Goal: Information Seeking & Learning: Compare options

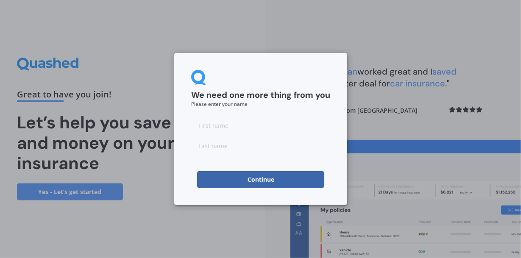
click at [201, 125] on input at bounding box center [260, 125] width 139 height 17
type input "[GEOGRAPHIC_DATA]"
click at [200, 146] on input at bounding box center [260, 145] width 139 height 17
type input "[PERSON_NAME]"
click at [255, 174] on button "Continue" at bounding box center [260, 179] width 127 height 17
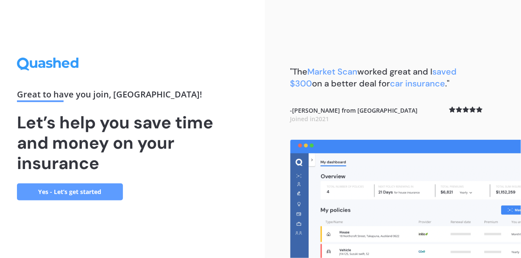
click at [52, 192] on link "Yes - Let’s get started" at bounding box center [70, 192] width 106 height 17
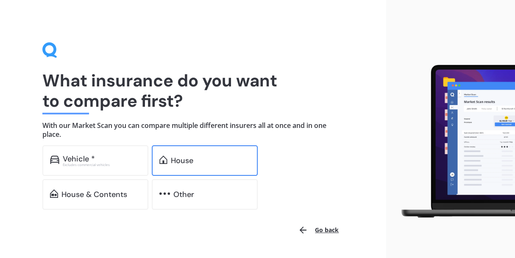
click at [165, 159] on img at bounding box center [163, 160] width 8 height 8
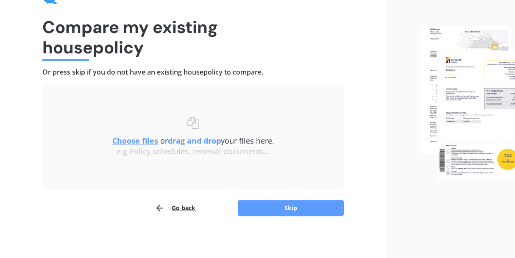
scroll to position [54, 0]
click at [144, 139] on u "Choose files" at bounding box center [135, 140] width 46 height 10
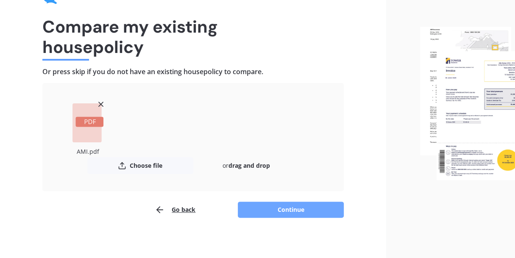
click at [286, 208] on button "Continue" at bounding box center [291, 210] width 106 height 16
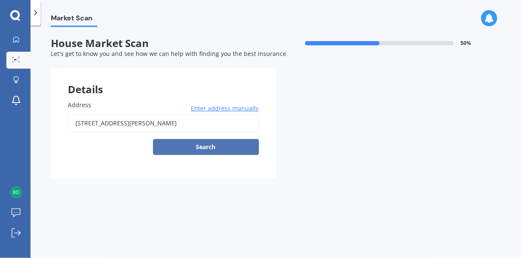
click at [201, 146] on button "Search" at bounding box center [206, 147] width 106 height 16
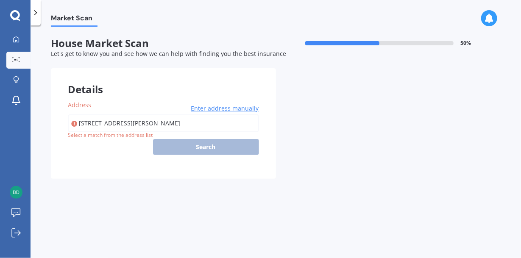
type input "[STREET_ADDRESS][PERSON_NAME]"
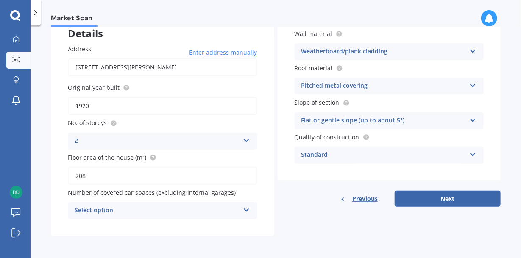
scroll to position [56, 0]
click at [245, 212] on icon at bounding box center [246, 209] width 7 height 6
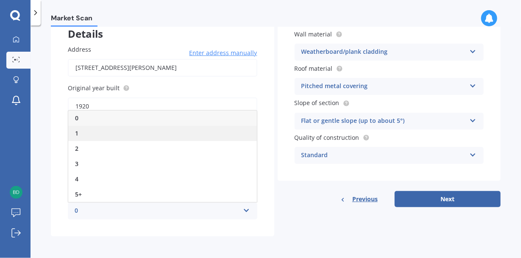
click at [79, 132] on div "1" at bounding box center [162, 133] width 189 height 15
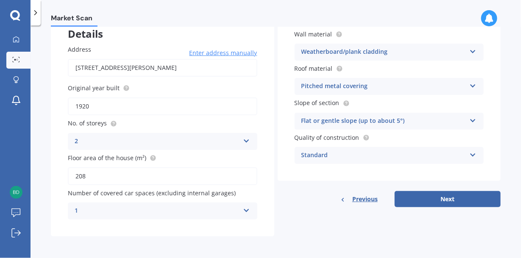
click at [246, 211] on icon at bounding box center [246, 209] width 7 height 6
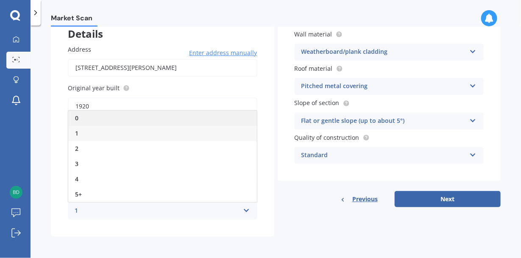
click at [83, 119] on div "0" at bounding box center [162, 118] width 189 height 15
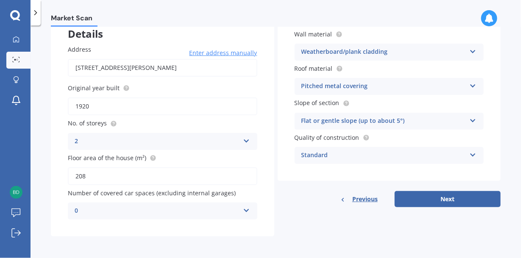
click at [245, 212] on icon at bounding box center [246, 209] width 7 height 6
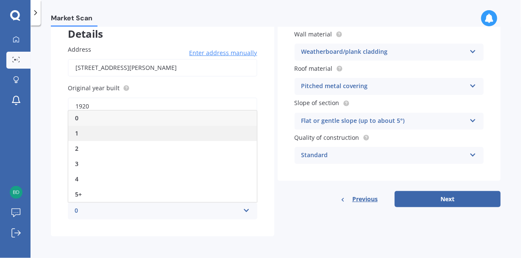
click at [78, 131] on span "1" at bounding box center [76, 133] width 3 height 8
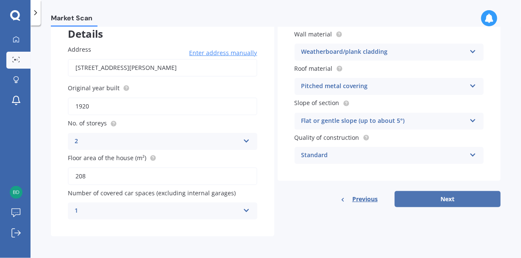
click at [440, 198] on button "Next" at bounding box center [448, 199] width 106 height 16
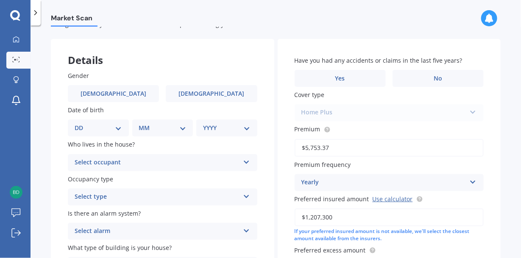
scroll to position [29, 0]
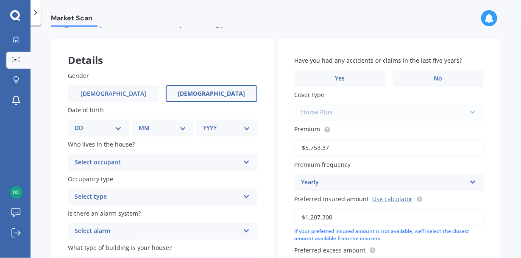
click at [206, 92] on span "[DEMOGRAPHIC_DATA]" at bounding box center [211, 93] width 67 height 7
click at [0, 0] on input "[DEMOGRAPHIC_DATA]" at bounding box center [0, 0] width 0 height 0
click at [118, 127] on select "DD 01 02 03 04 05 06 07 08 09 10 11 12 13 14 15 16 17 18 19 20 21 22 23 24 25 2…" at bounding box center [98, 127] width 47 height 9
select select "24"
click at [81, 123] on select "DD 01 02 03 04 05 06 07 08 09 10 11 12 13 14 15 16 17 18 19 20 21 22 23 24 25 2…" at bounding box center [98, 127] width 47 height 9
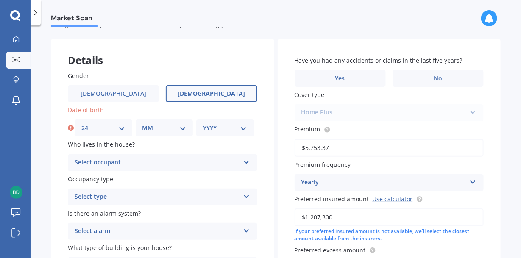
click at [181, 128] on select "MM 01 02 03 04 05 06 07 08 09 10 11 12" at bounding box center [164, 127] width 44 height 9
select select "08"
click at [142, 123] on select "MM 01 02 03 04 05 06 07 08 09 10 11 12" at bounding box center [164, 127] width 44 height 9
click at [241, 128] on select "YYYY 2009 2008 2007 2006 2005 2004 2003 2002 2001 2000 1999 1998 1997 1996 1995…" at bounding box center [225, 127] width 44 height 9
select select "1965"
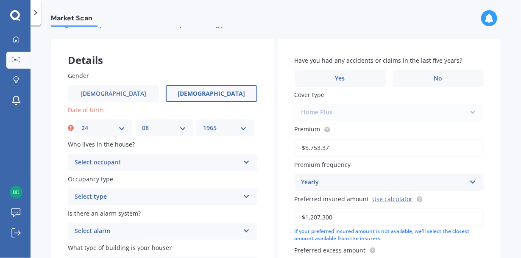
click at [203, 123] on select "YYYY 2009 2008 2007 2006 2005 2004 2003 2002 2001 2000 1999 1998 1997 1996 1995…" at bounding box center [225, 127] width 44 height 9
click at [245, 162] on icon at bounding box center [246, 161] width 7 height 6
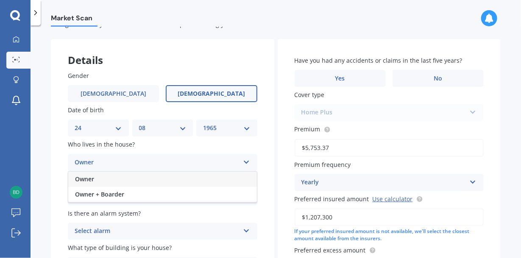
click at [87, 177] on span "Owner" at bounding box center [84, 179] width 19 height 8
click at [245, 196] on icon at bounding box center [246, 195] width 7 height 6
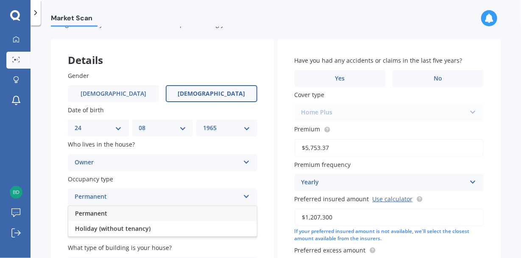
click at [101, 211] on span "Permanent" at bounding box center [91, 213] width 32 height 8
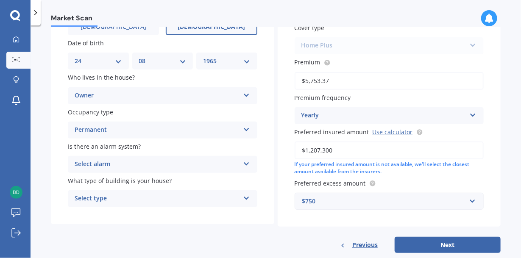
scroll to position [114, 0]
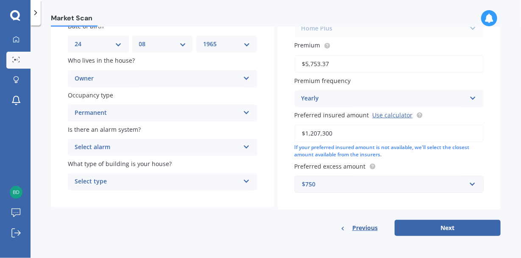
click at [245, 145] on icon at bounding box center [246, 145] width 7 height 6
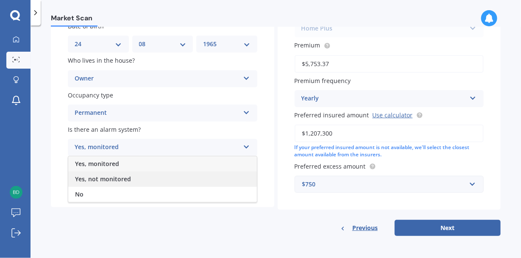
click at [89, 178] on span "Yes, not monitored" at bounding box center [103, 179] width 56 height 8
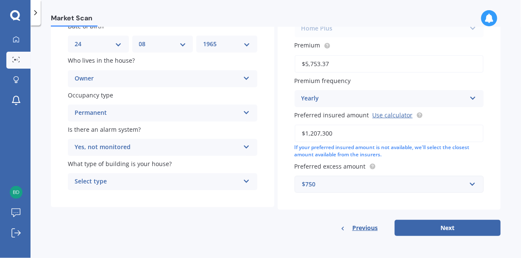
click at [244, 179] on icon at bounding box center [246, 180] width 7 height 6
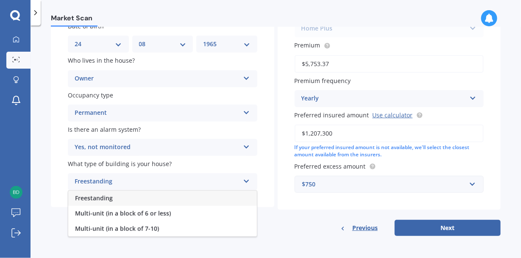
click at [123, 197] on div "Freestanding" at bounding box center [162, 198] width 189 height 15
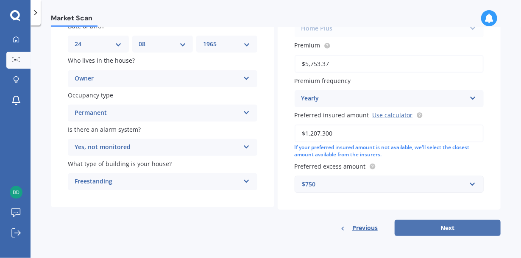
click at [442, 226] on button "Next" at bounding box center [448, 228] width 106 height 16
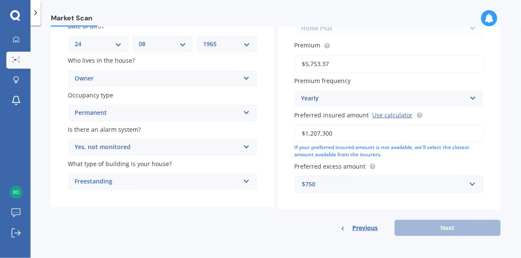
scroll to position [58, 0]
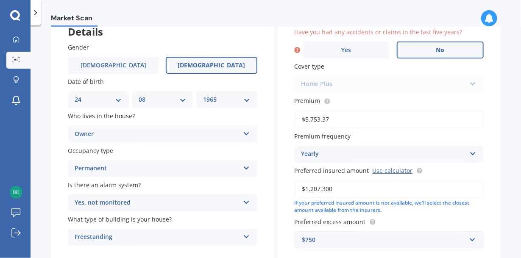
click at [445, 48] on label "No" at bounding box center [440, 50] width 87 height 17
click at [0, 0] on input "No" at bounding box center [0, 0] width 0 height 0
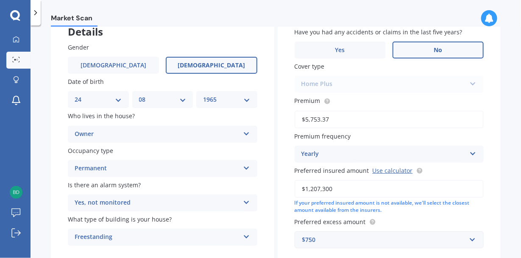
click at [468, 83] on div "Home Plus Premier House Market Value House Home Plus" at bounding box center [390, 84] width 190 height 17
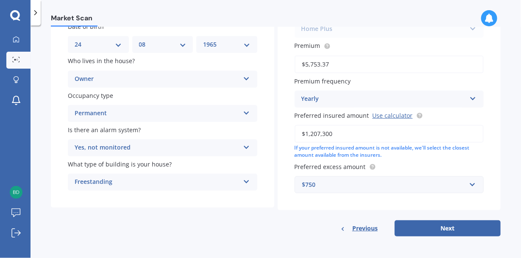
scroll to position [114, 0]
click at [385, 116] on link "Use calculator" at bounding box center [393, 115] width 40 height 8
click at [332, 135] on input "$1,207,300" at bounding box center [390, 134] width 190 height 18
click at [316, 132] on input "$1,050,000" at bounding box center [390, 134] width 190 height 18
click at [318, 133] on input "$1,050,000" at bounding box center [390, 134] width 190 height 18
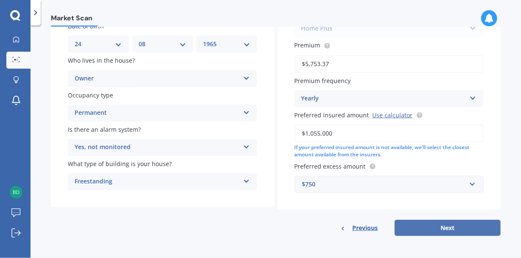
type input "$1,055,000"
click at [440, 226] on button "Next" at bounding box center [448, 228] width 106 height 16
select select "24"
select select "08"
select select "1965"
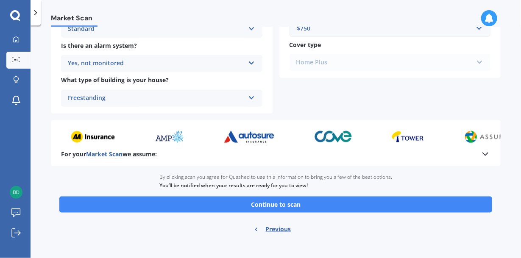
scroll to position [346, 0]
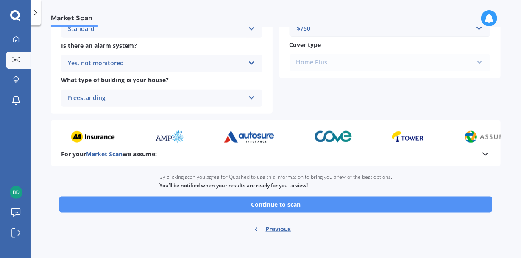
click at [284, 206] on button "Continue to scan" at bounding box center [275, 205] width 433 height 16
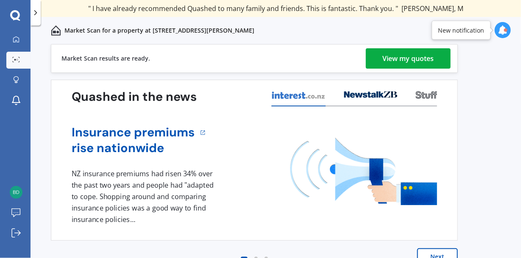
click at [405, 60] on div "View my quotes" at bounding box center [408, 58] width 51 height 20
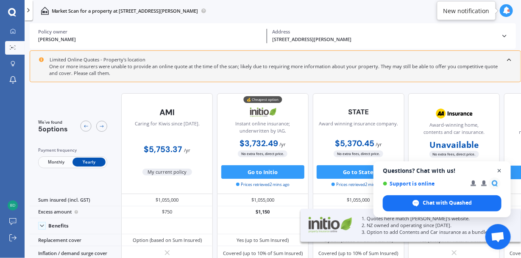
click at [500, 172] on span "Open chat" at bounding box center [499, 171] width 11 height 11
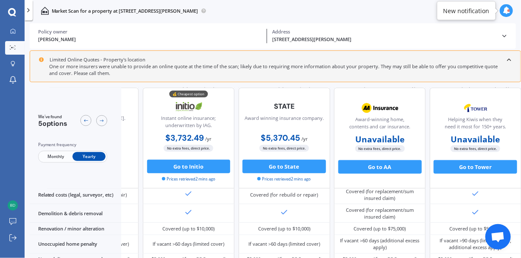
scroll to position [333, 0]
